Goal: Task Accomplishment & Management: Manage account settings

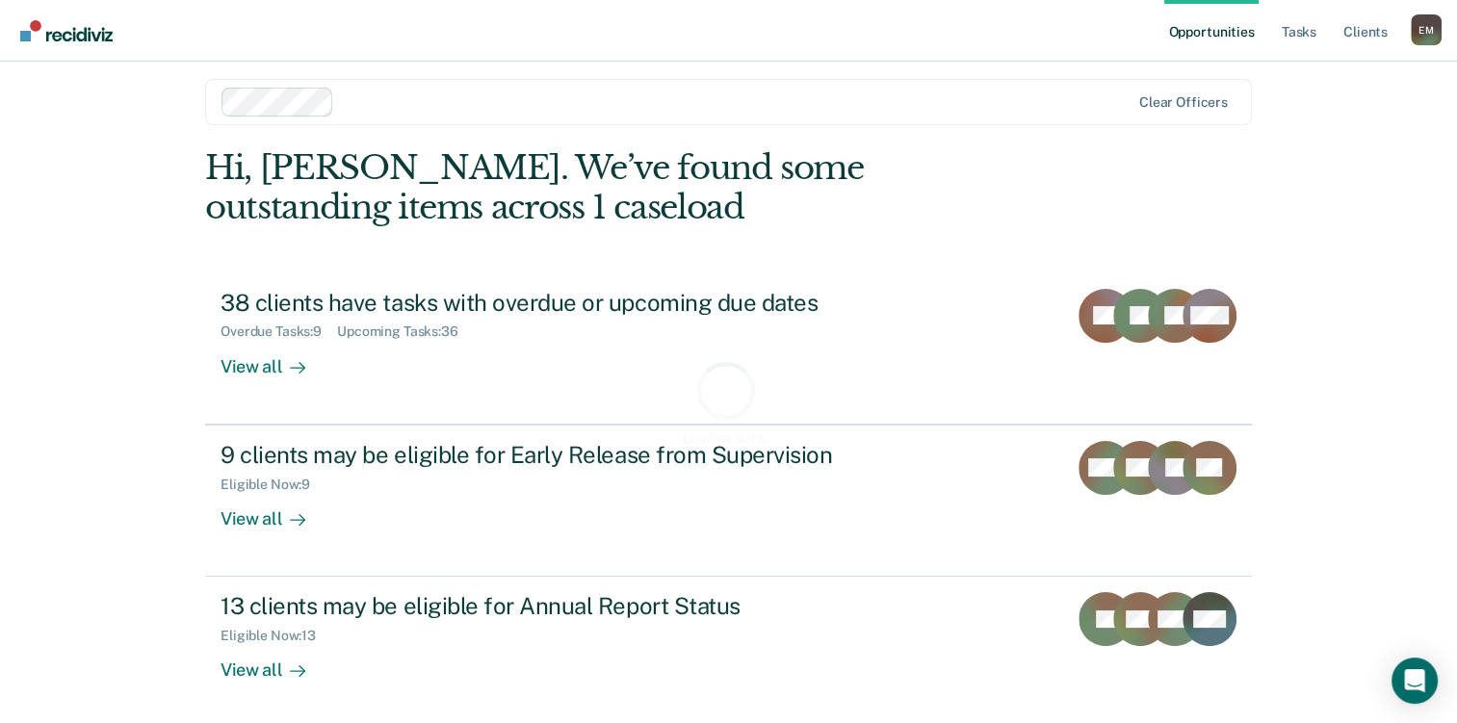
scroll to position [17, 0]
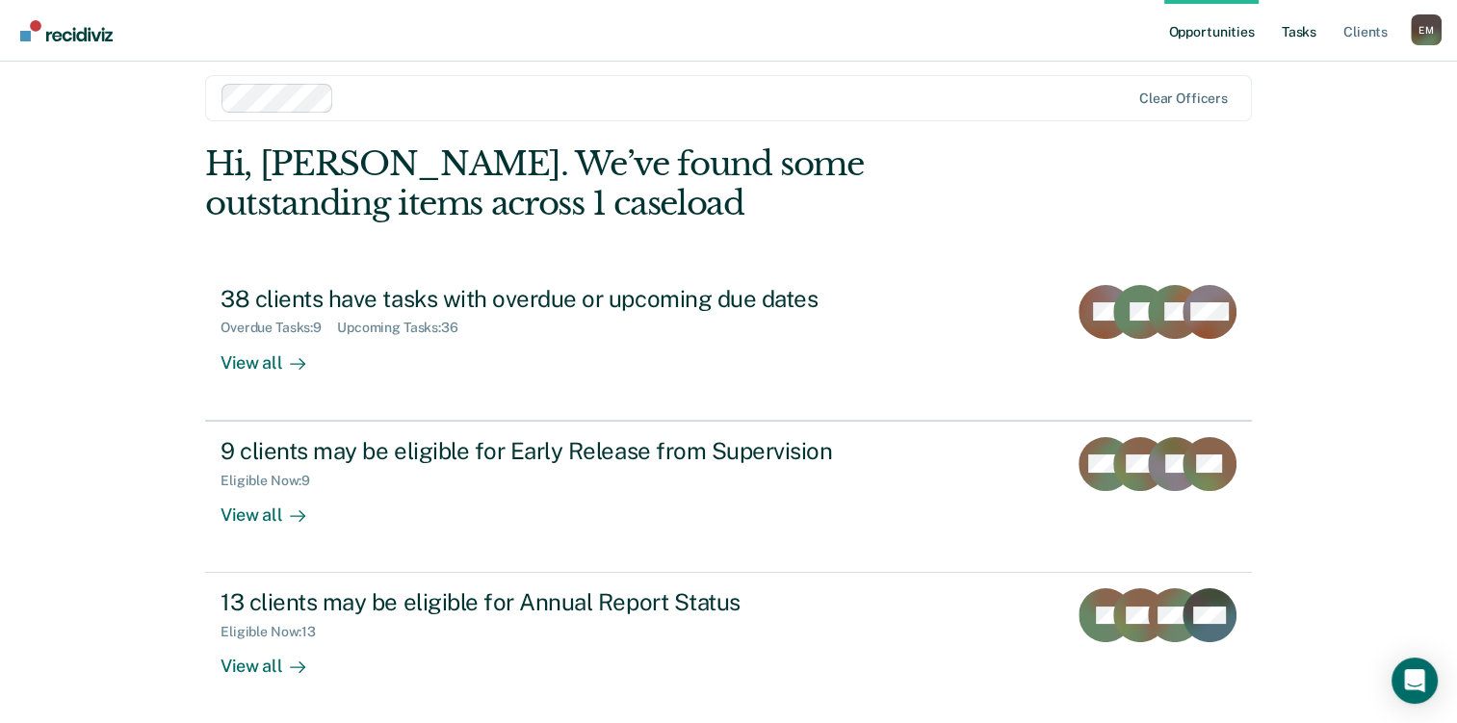
click at [1288, 28] on link "Tasks" at bounding box center [1299, 31] width 42 height 62
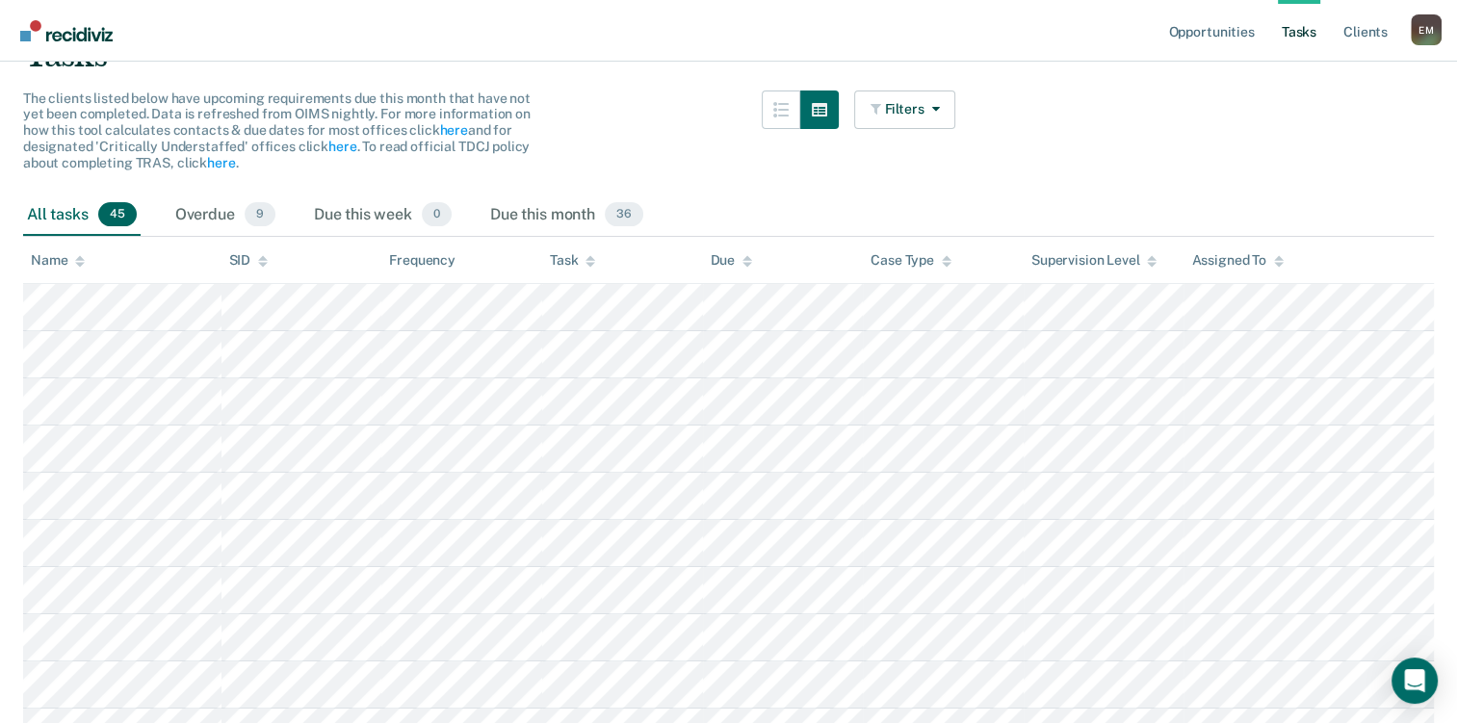
scroll to position [289, 0]
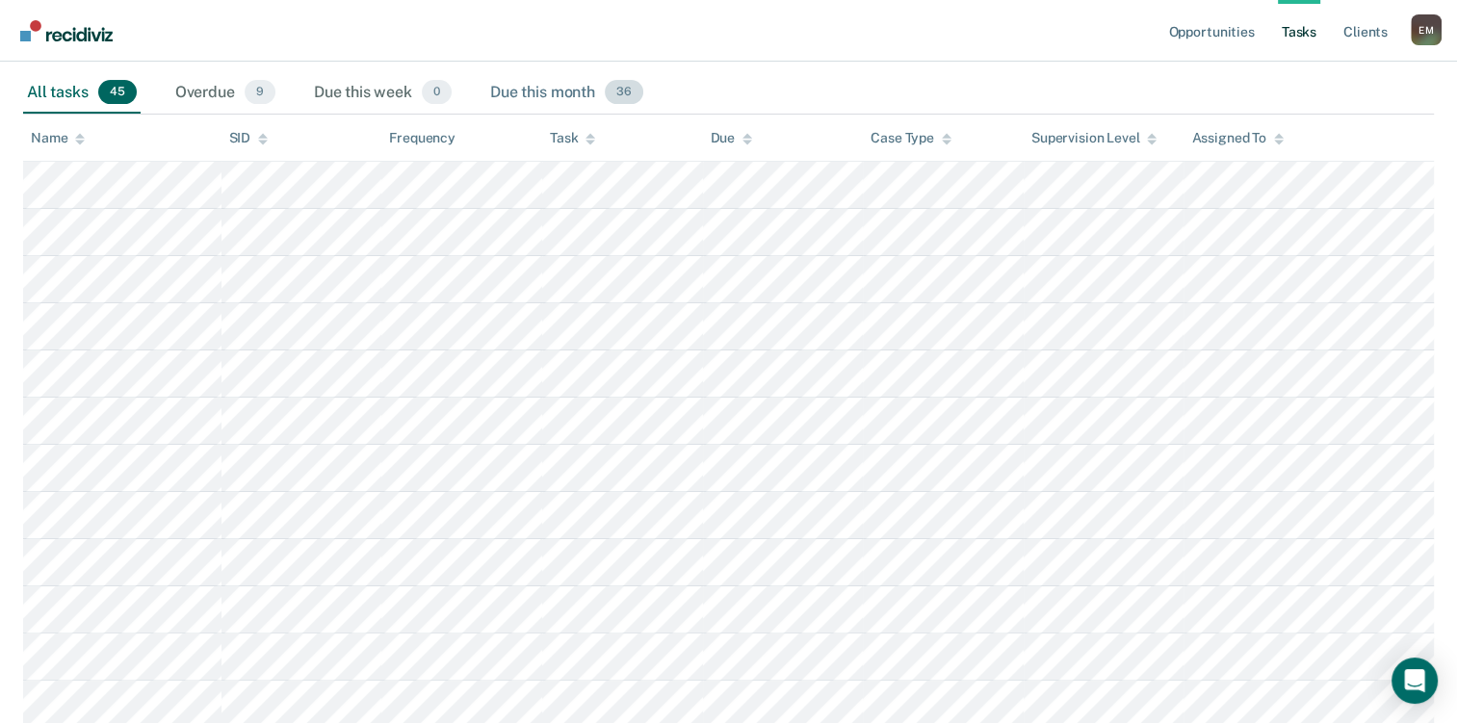
click at [576, 85] on div "Due this month 36" at bounding box center [566, 93] width 161 height 42
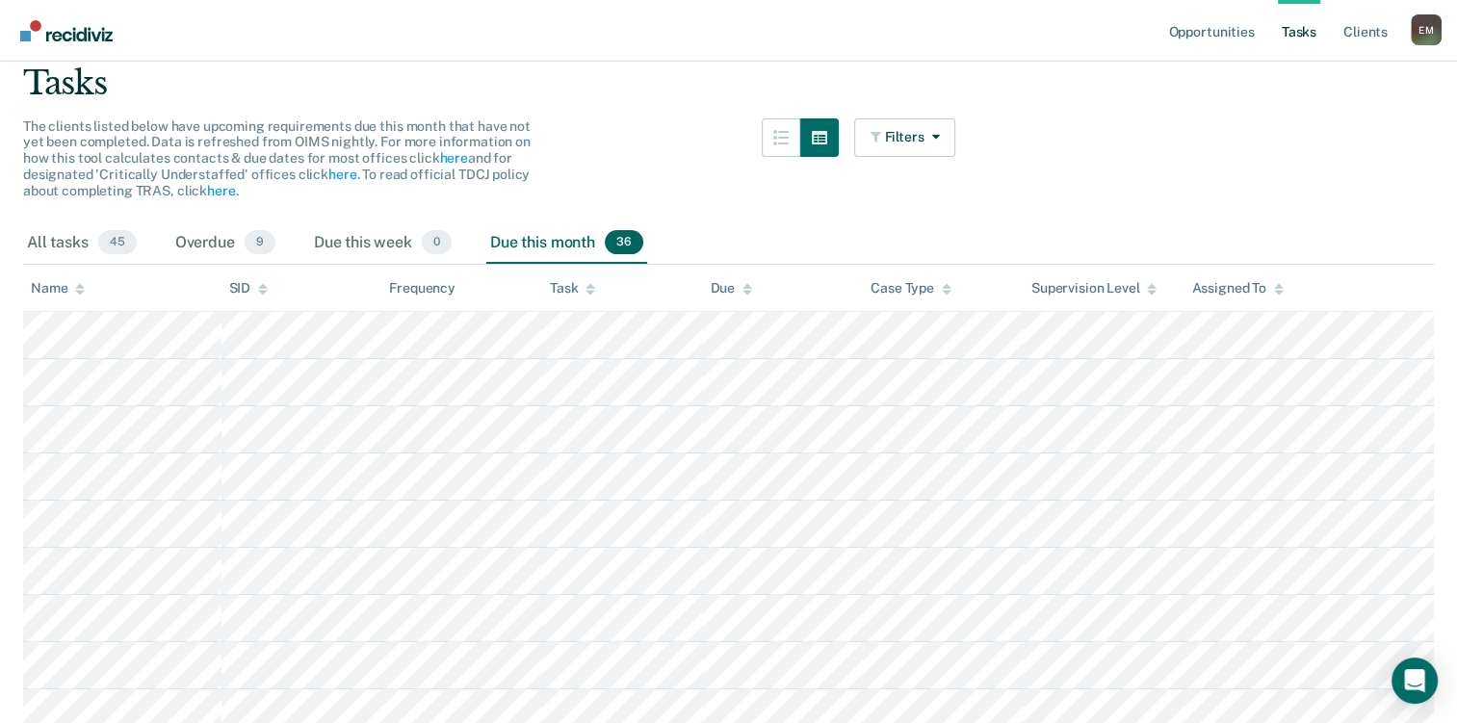
scroll to position [0, 0]
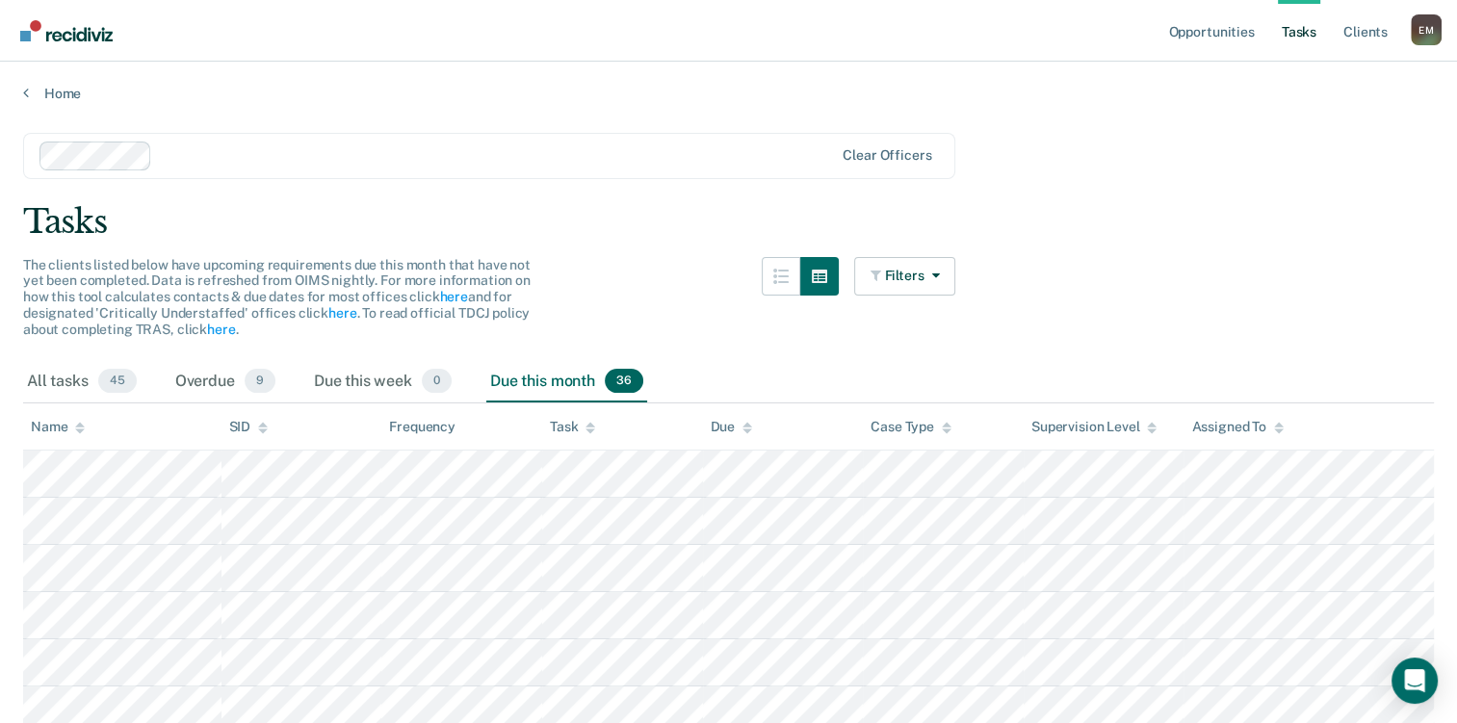
click at [493, 135] on div "Clear officers" at bounding box center [489, 156] width 932 height 46
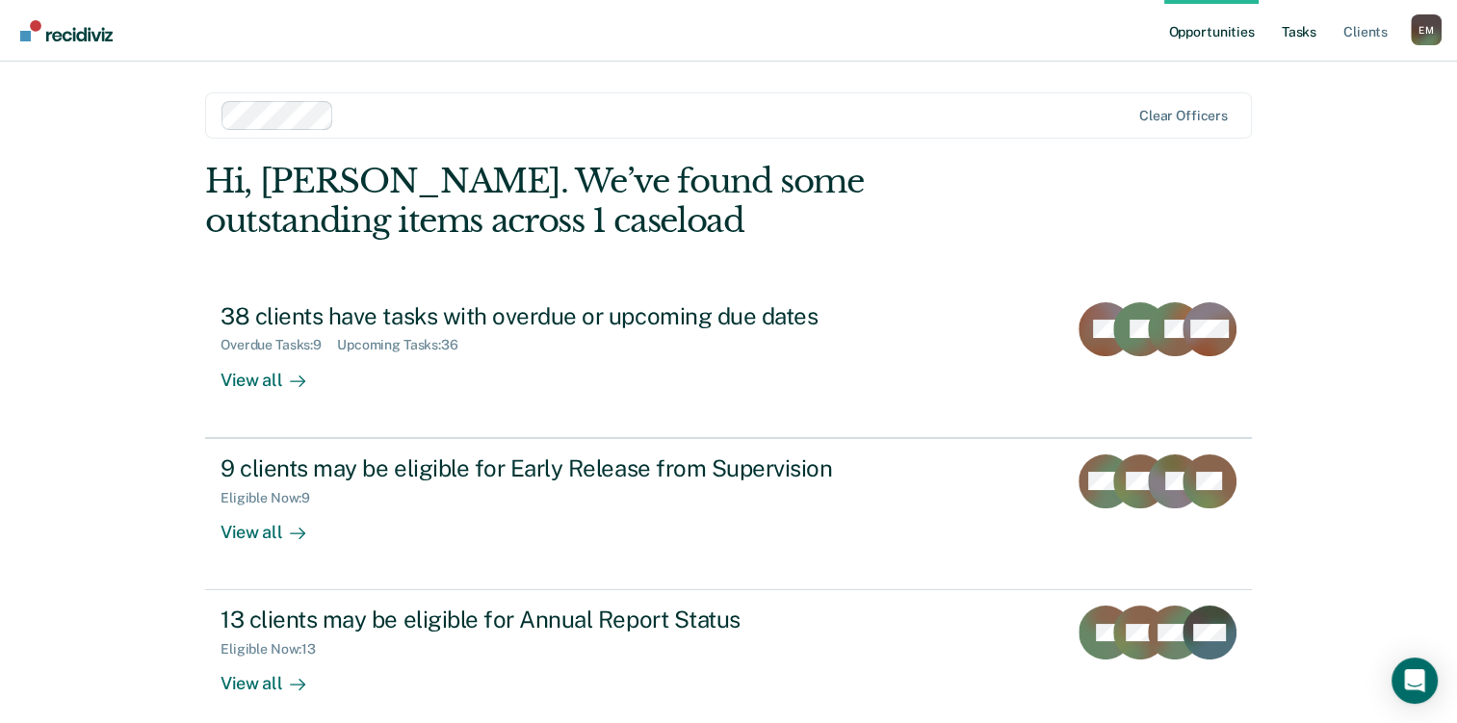
click at [1281, 39] on link "Tasks" at bounding box center [1299, 31] width 42 height 62
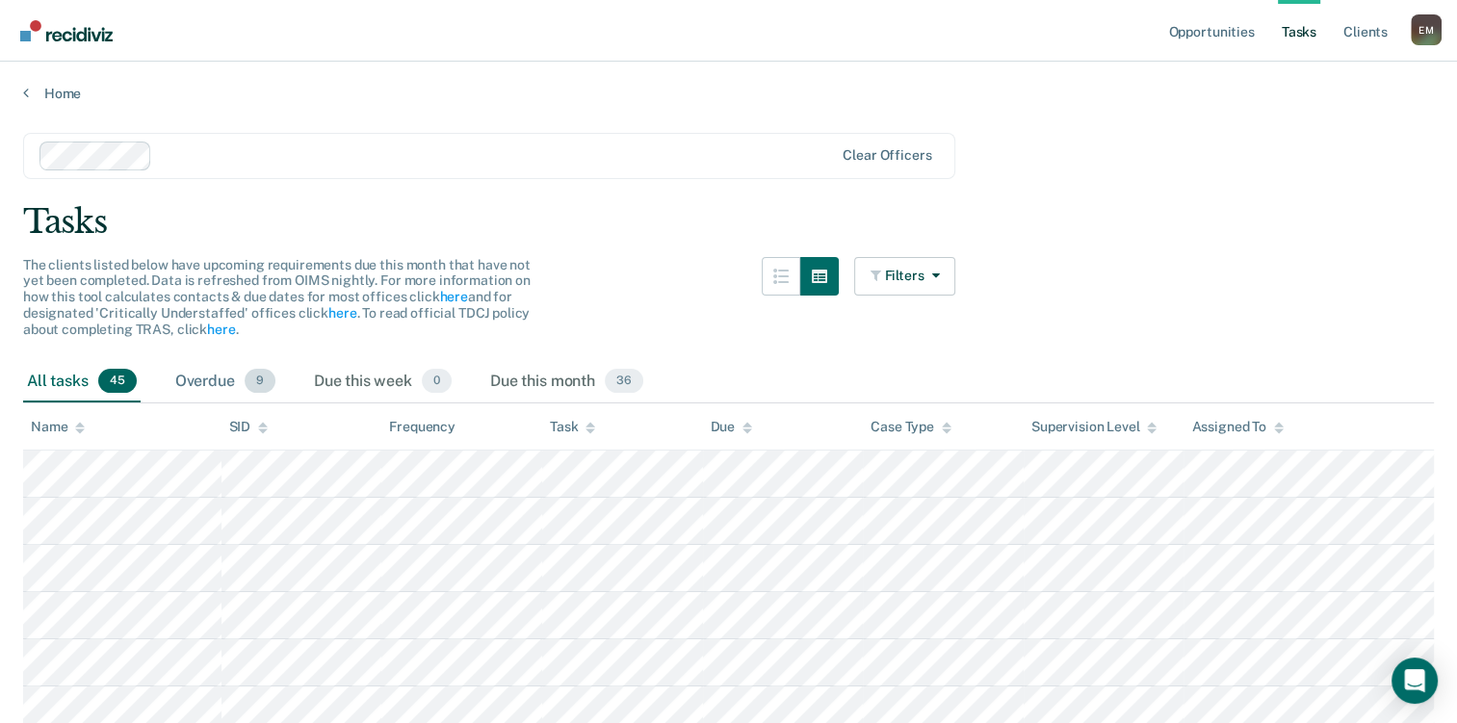
click at [226, 375] on div "Overdue 9" at bounding box center [225, 382] width 108 height 42
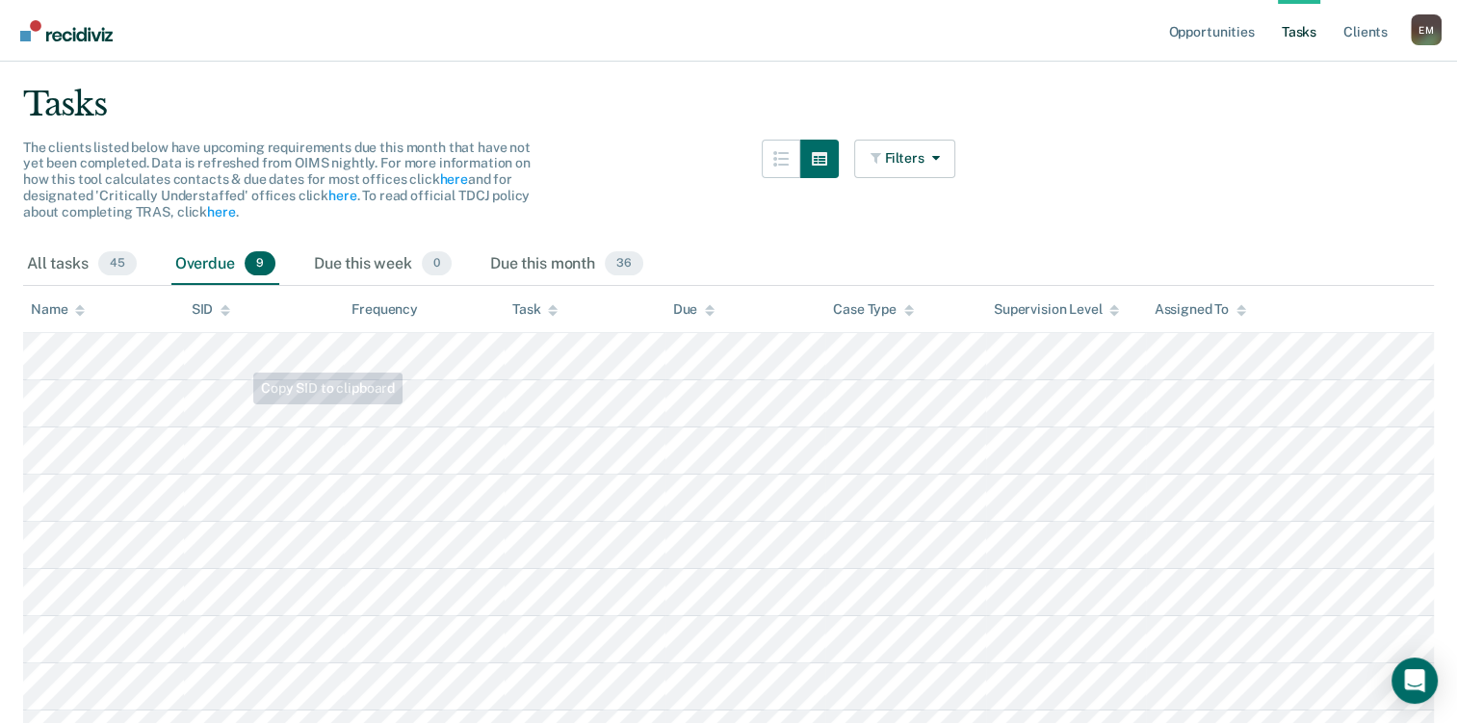
scroll to position [227, 0]
